Goal: Check status: Check status

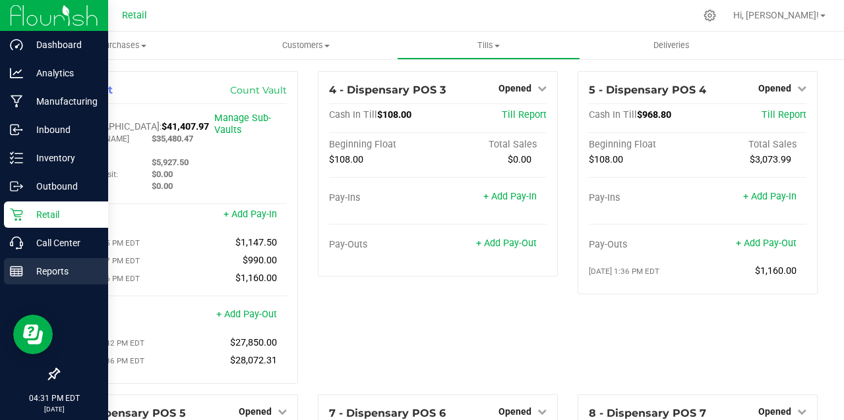
click at [20, 273] on icon at bounding box center [16, 271] width 13 height 13
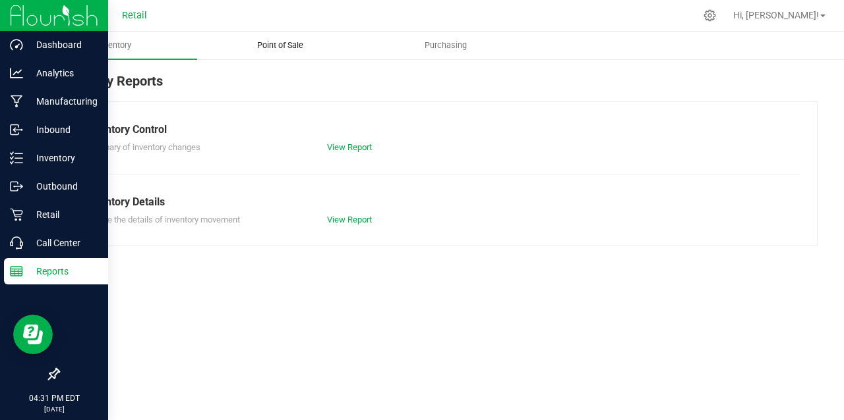
click at [301, 44] on span "Point of Sale" at bounding box center [280, 46] width 82 height 12
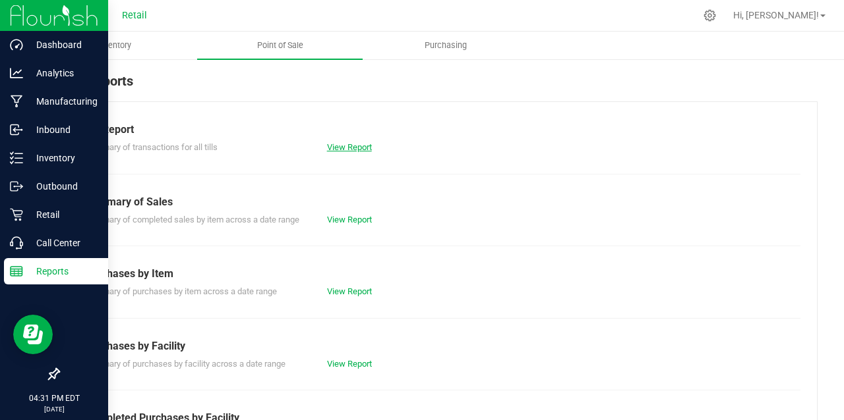
click at [339, 150] on link "View Report" at bounding box center [349, 147] width 45 height 10
